Goal: Information Seeking & Learning: Learn about a topic

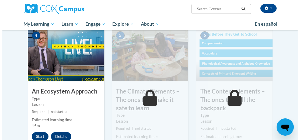
scroll to position [332, 0]
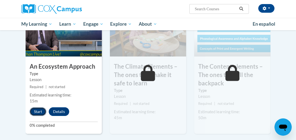
click at [36, 109] on button "Start" at bounding box center [38, 111] width 17 height 9
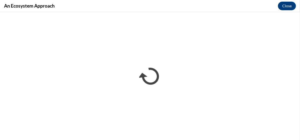
scroll to position [0, 0]
